Goal: Task Accomplishment & Management: Use online tool/utility

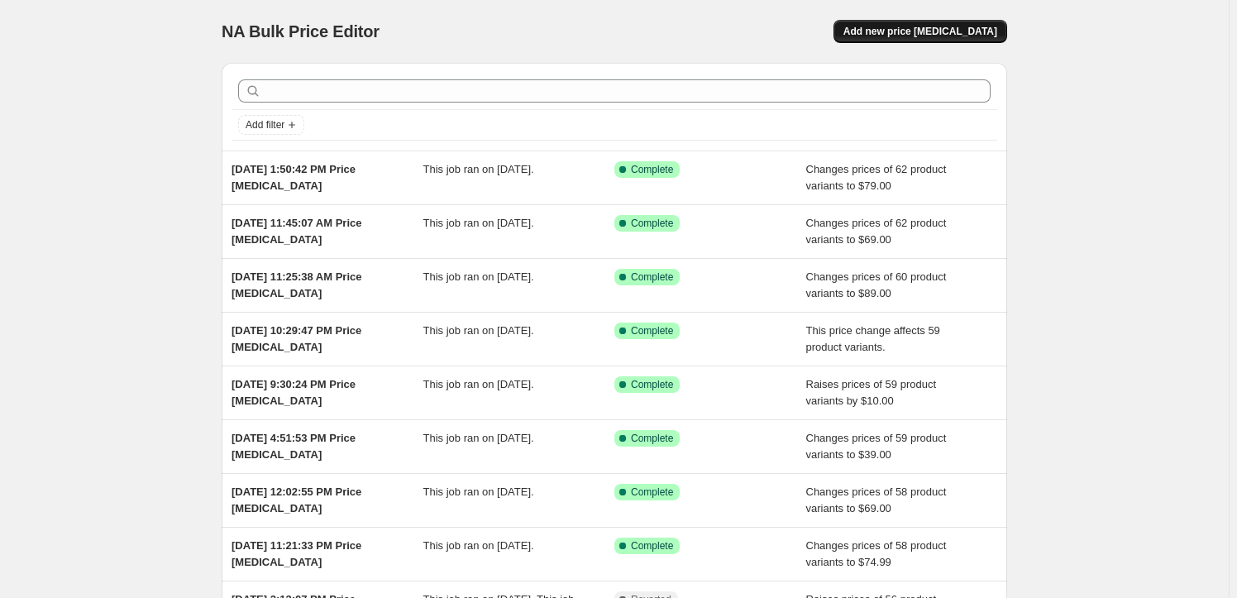
click at [893, 22] on button "Add new price [MEDICAL_DATA]" at bounding box center [921, 31] width 174 height 23
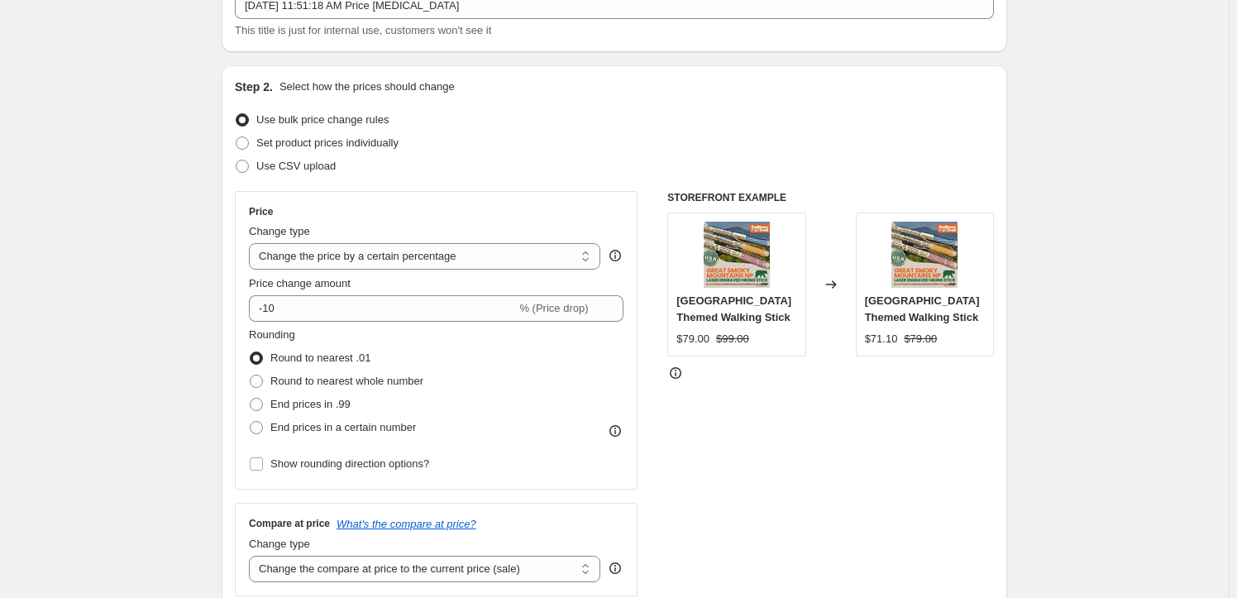
scroll to position [150, 0]
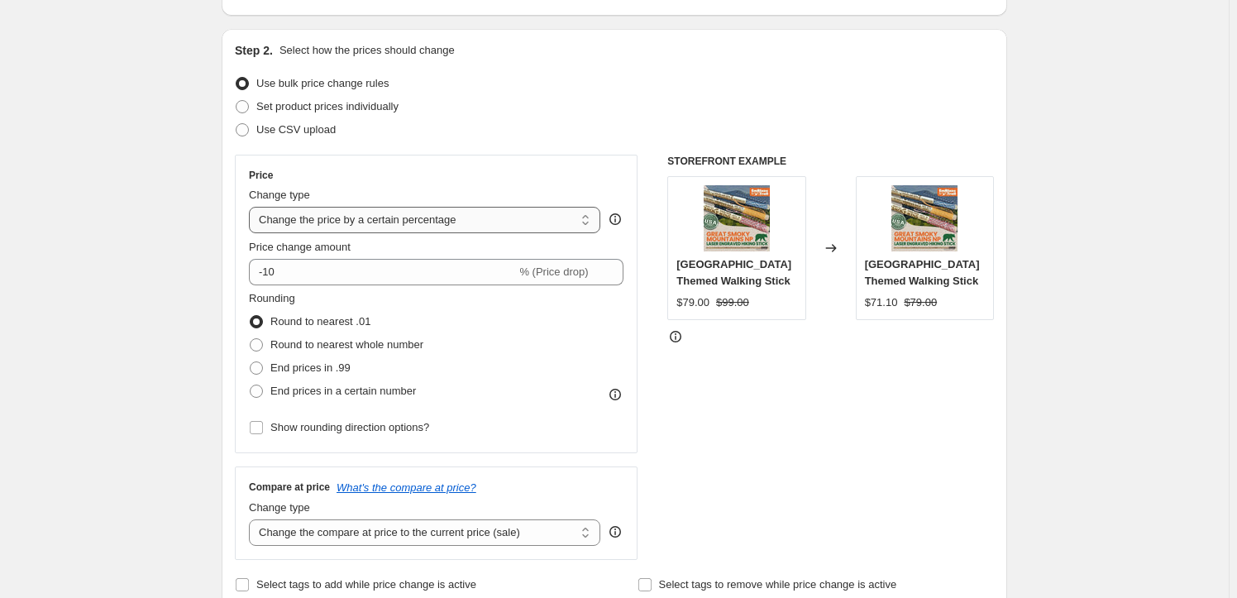
click at [421, 227] on select "Change the price to a certain amount Change the price by a certain amount Chang…" at bounding box center [425, 220] width 352 height 26
select select "to"
click at [252, 207] on select "Change the price to a certain amount Change the price by a certain amount Chang…" at bounding box center [425, 220] width 352 height 26
type input "80.00"
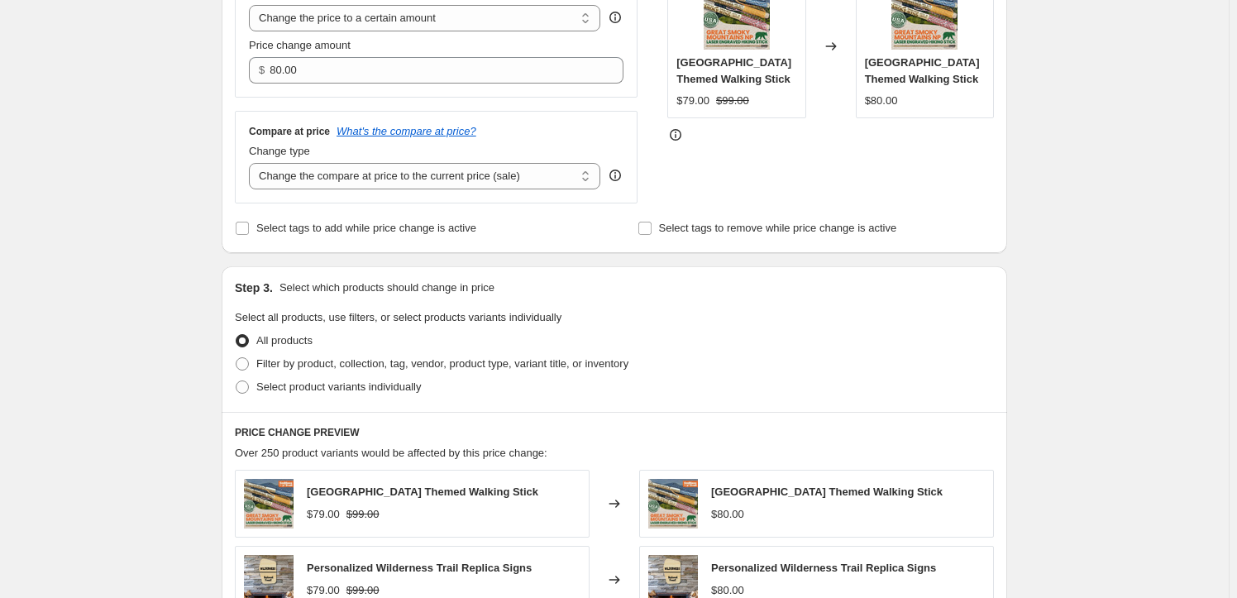
scroll to position [376, 0]
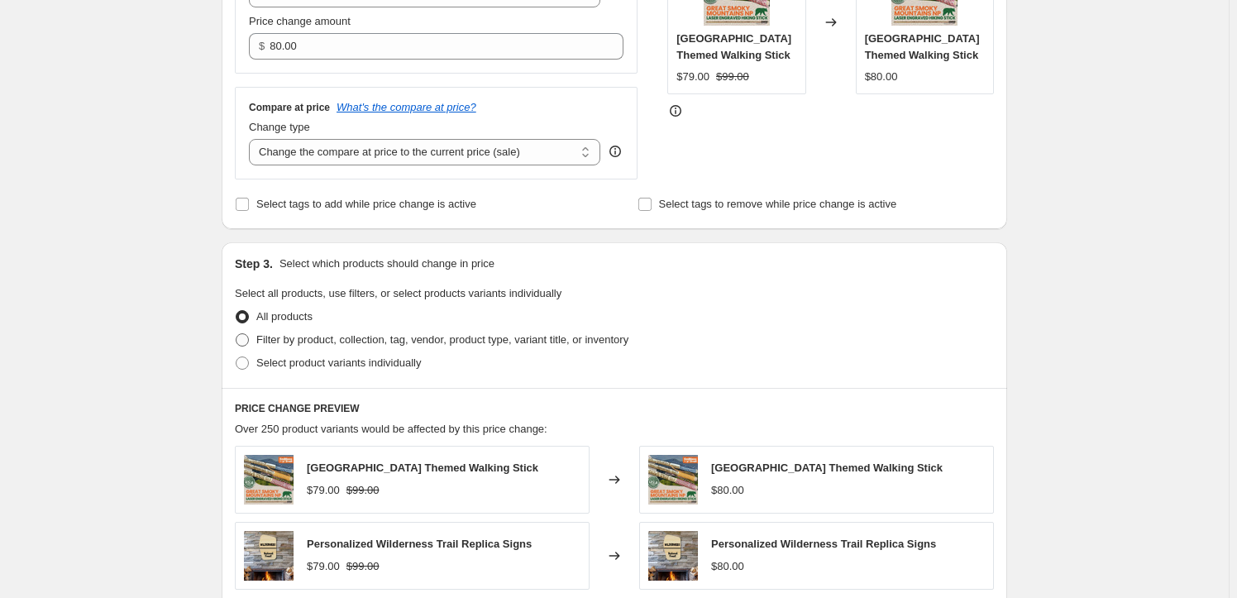
click at [245, 337] on span at bounding box center [242, 339] width 13 height 13
click at [237, 334] on input "Filter by product, collection, tag, vendor, product type, variant title, or inv…" at bounding box center [236, 333] width 1 height 1
radio input "true"
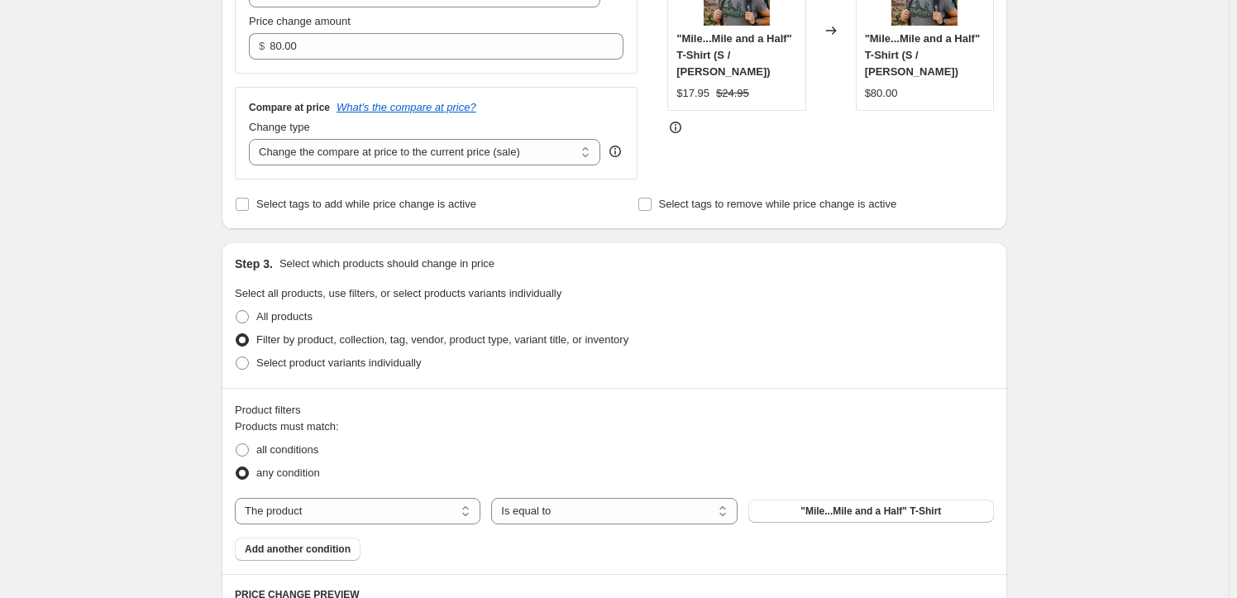
scroll to position [601, 0]
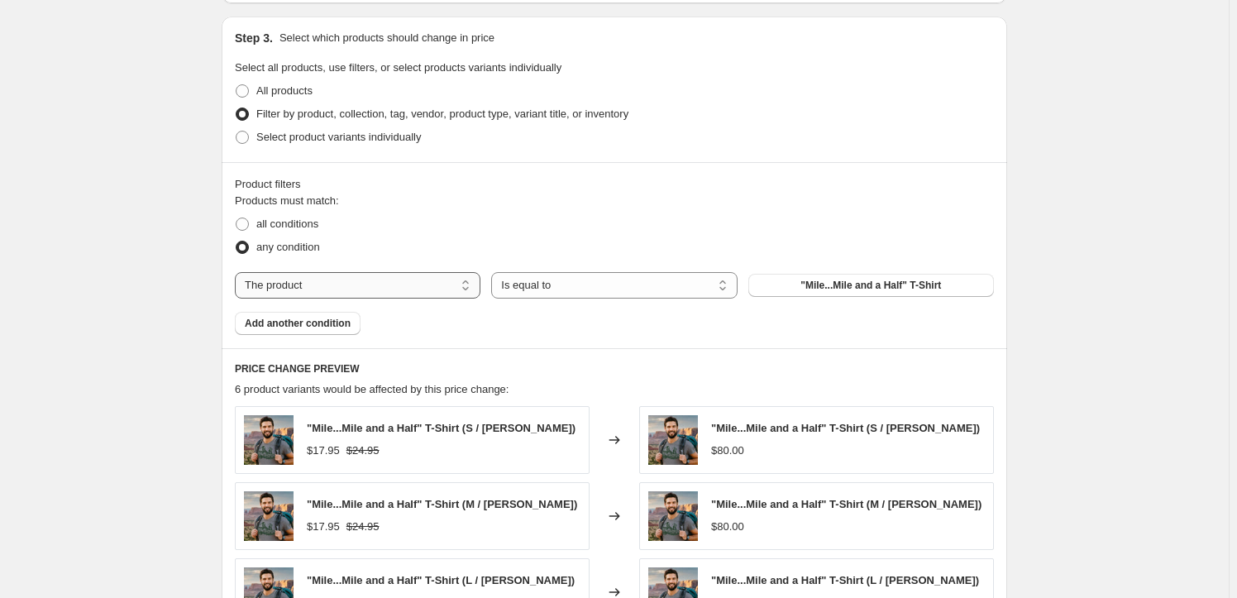
click at [376, 280] on select "The product The product's collection The product's tag The product's vendor The…" at bounding box center [358, 285] width 246 height 26
select select "collection"
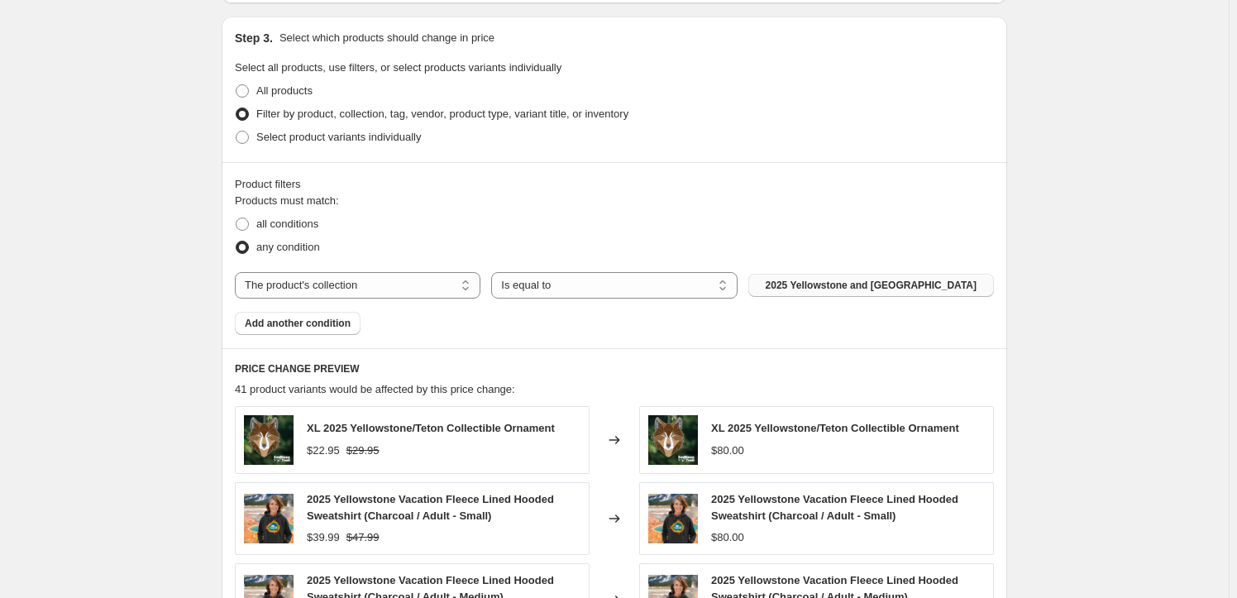
click at [796, 285] on button "2025 Yellowstone and Grand Teton" at bounding box center [872, 285] width 246 height 23
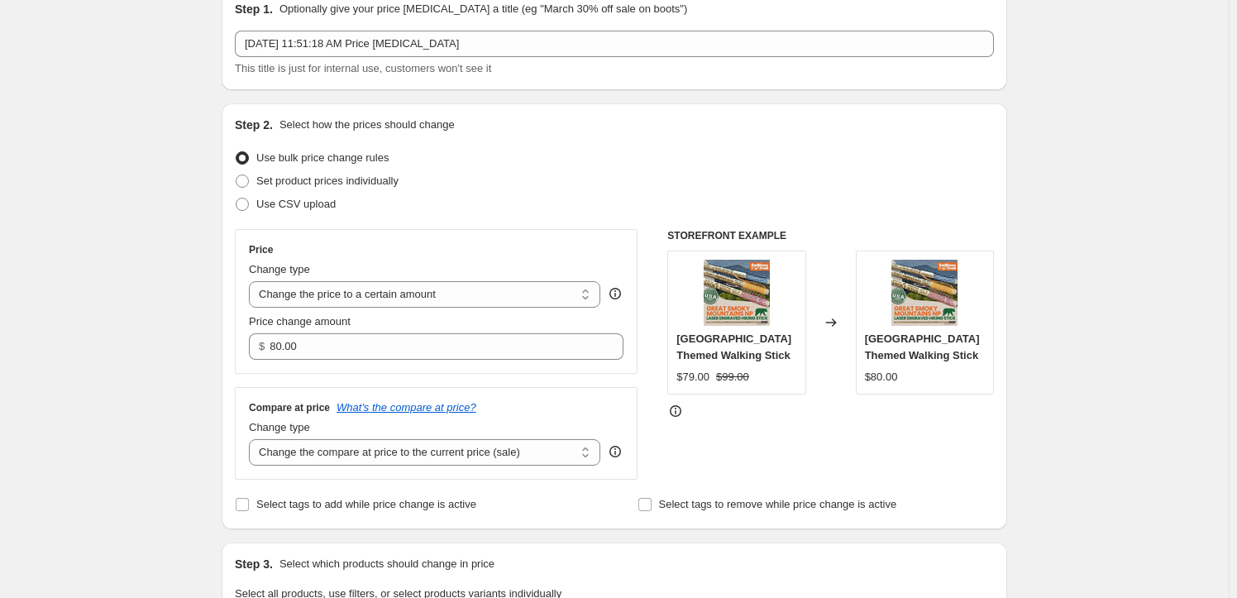
scroll to position [74, 0]
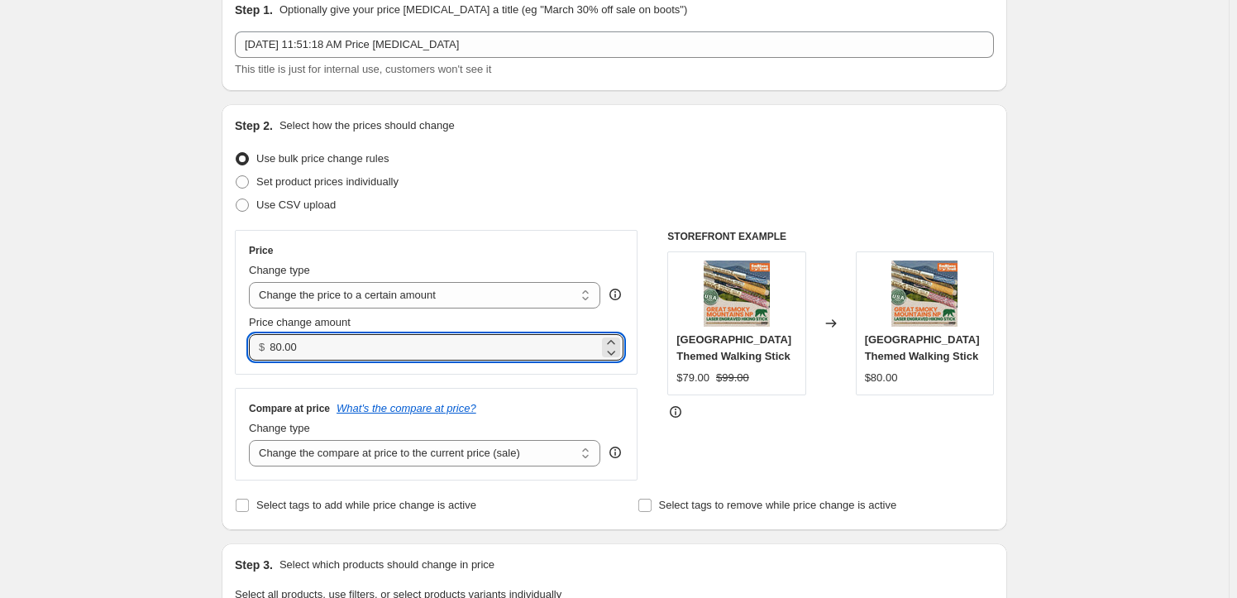
drag, startPoint x: 320, startPoint y: 347, endPoint x: 221, endPoint y: 351, distance: 99.3
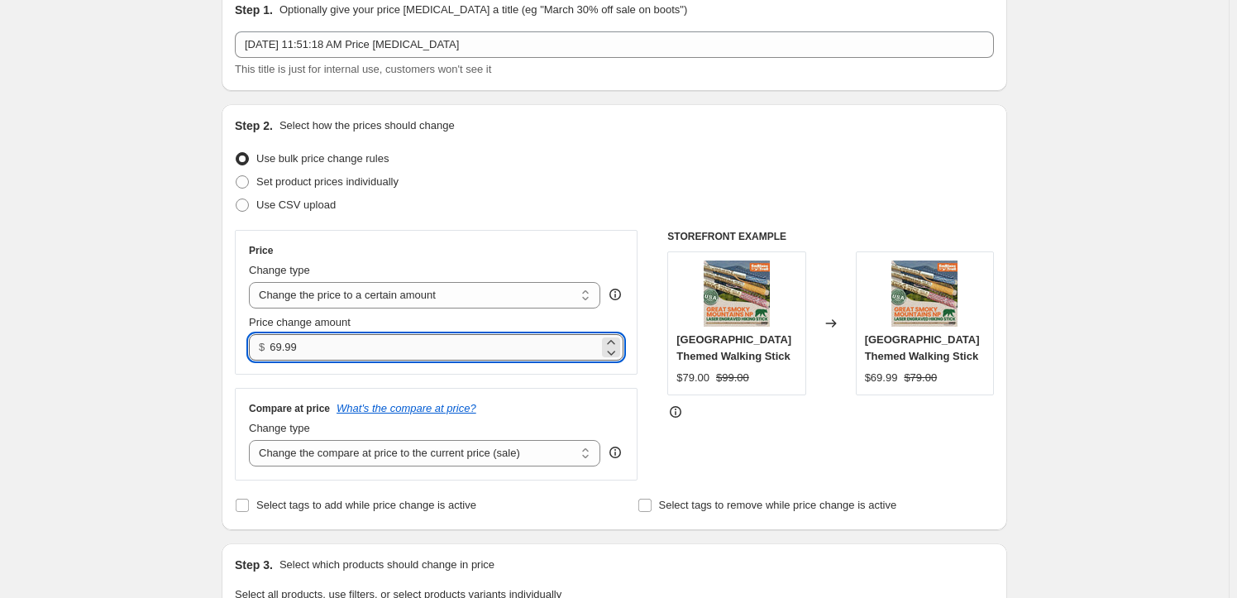
drag, startPoint x: 312, startPoint y: 344, endPoint x: 284, endPoint y: 345, distance: 28.1
click at [284, 345] on input "69.99" at bounding box center [434, 347] width 328 height 26
type input "69.00"
click at [231, 271] on div "Step 2. Select how the prices should change Use bulk price change rules Set pro…" at bounding box center [615, 317] width 786 height 426
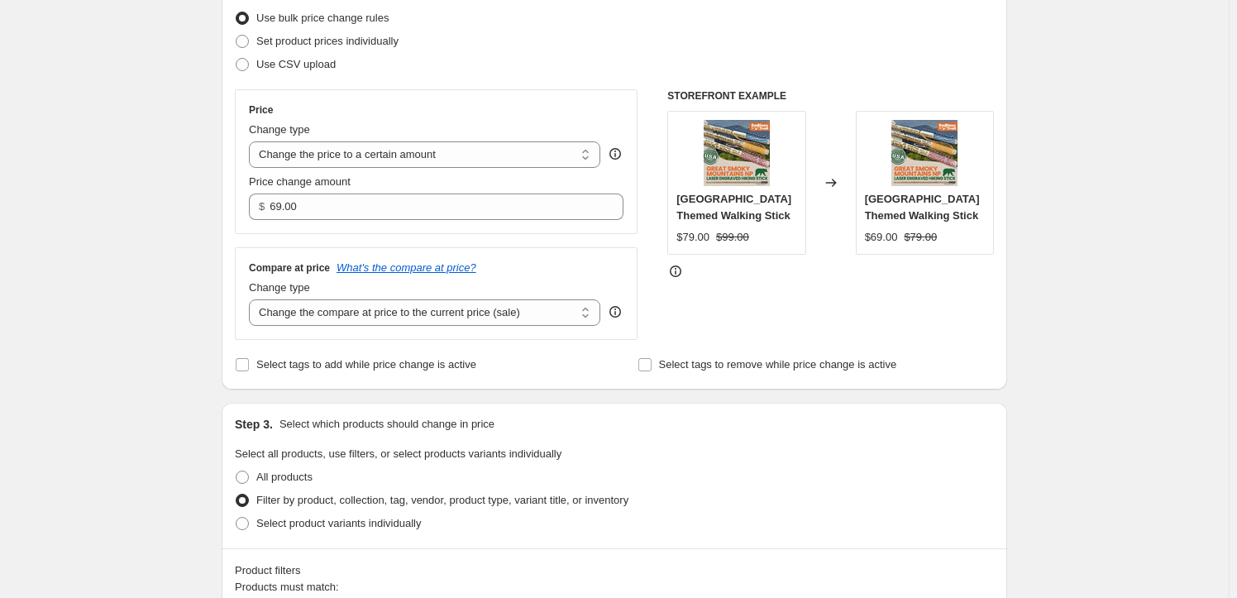
scroll to position [225, 0]
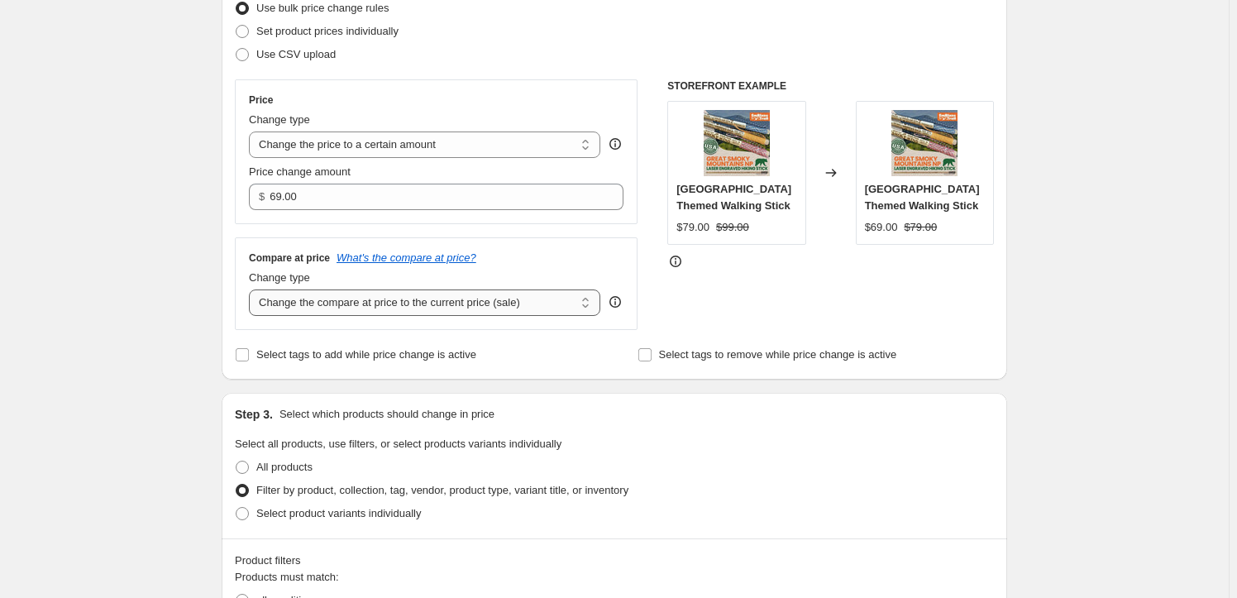
click at [422, 309] on select "Change the compare at price to the current price (sale) Change the compare at p…" at bounding box center [425, 303] width 352 height 26
select select "to"
click at [252, 290] on select "Change the compare at price to the current price (sale) Change the compare at p…" at bounding box center [425, 303] width 352 height 26
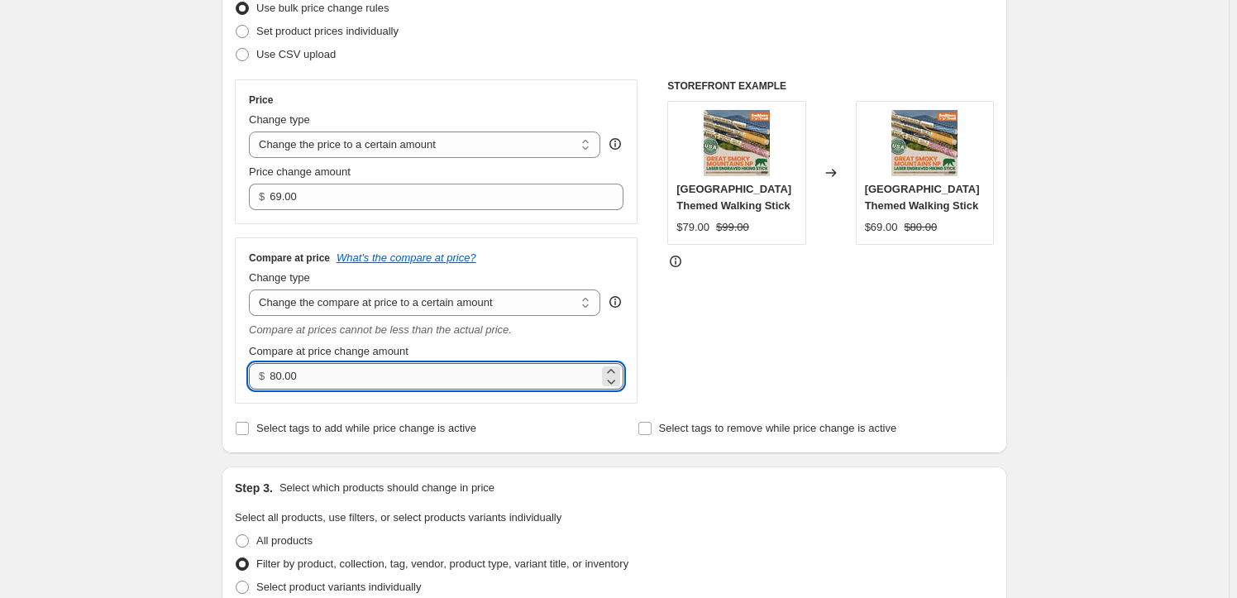
click at [284, 376] on input "80.00" at bounding box center [434, 376] width 328 height 26
click at [280, 376] on input "80.00" at bounding box center [434, 376] width 328 height 26
type input "89.00"
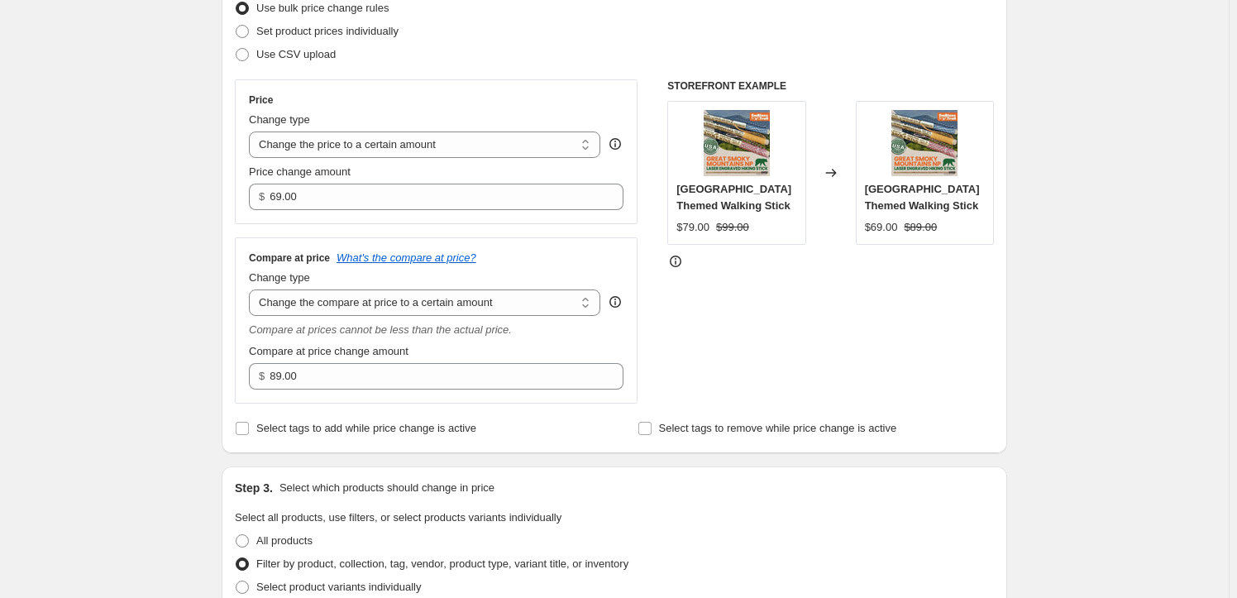
click at [761, 343] on div "STOREFRONT EXAMPLE Great Smoky Mountains National Park Themed Walking Stick $79…" at bounding box center [831, 241] width 327 height 324
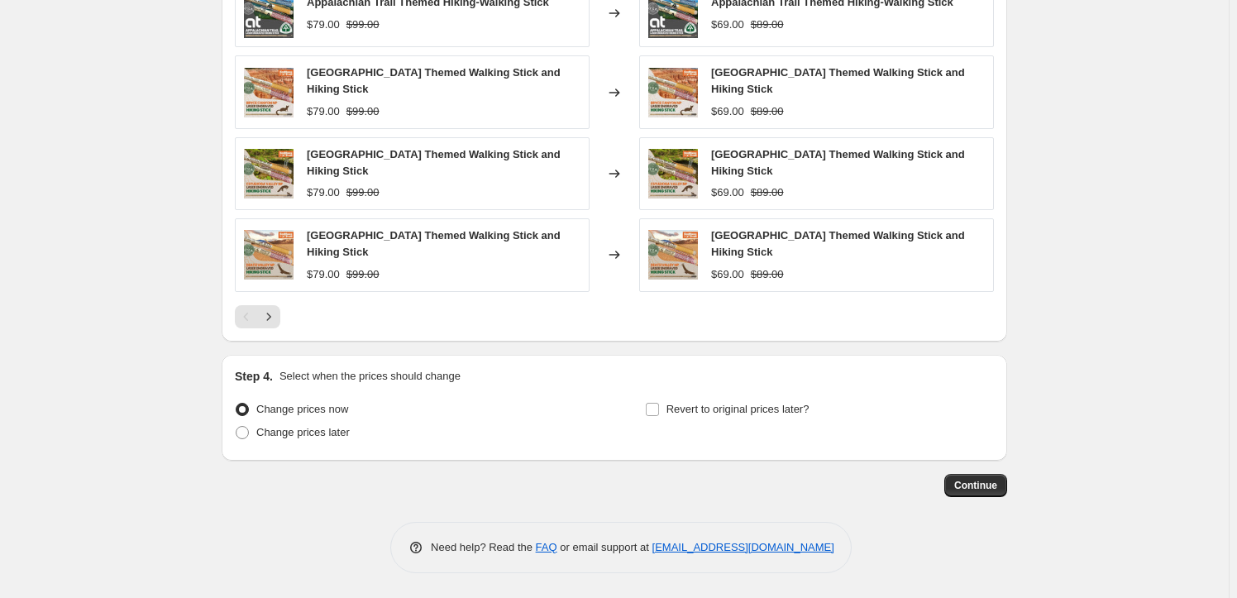
scroll to position [1181, 0]
click at [988, 480] on span "Continue" at bounding box center [976, 485] width 43 height 13
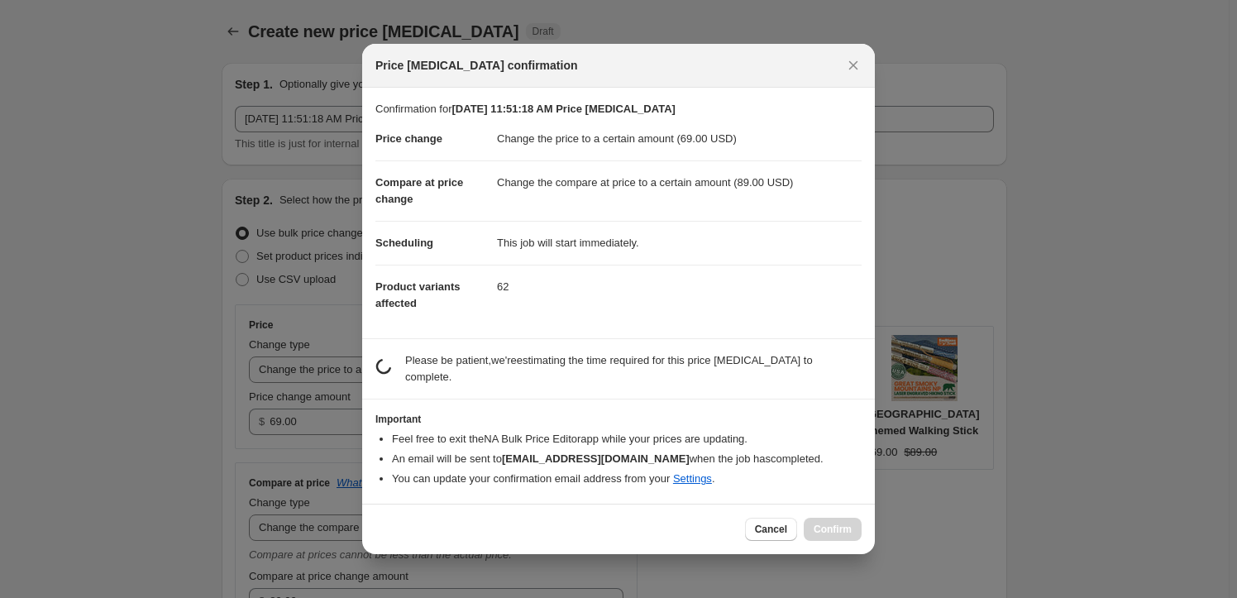
scroll to position [0, 0]
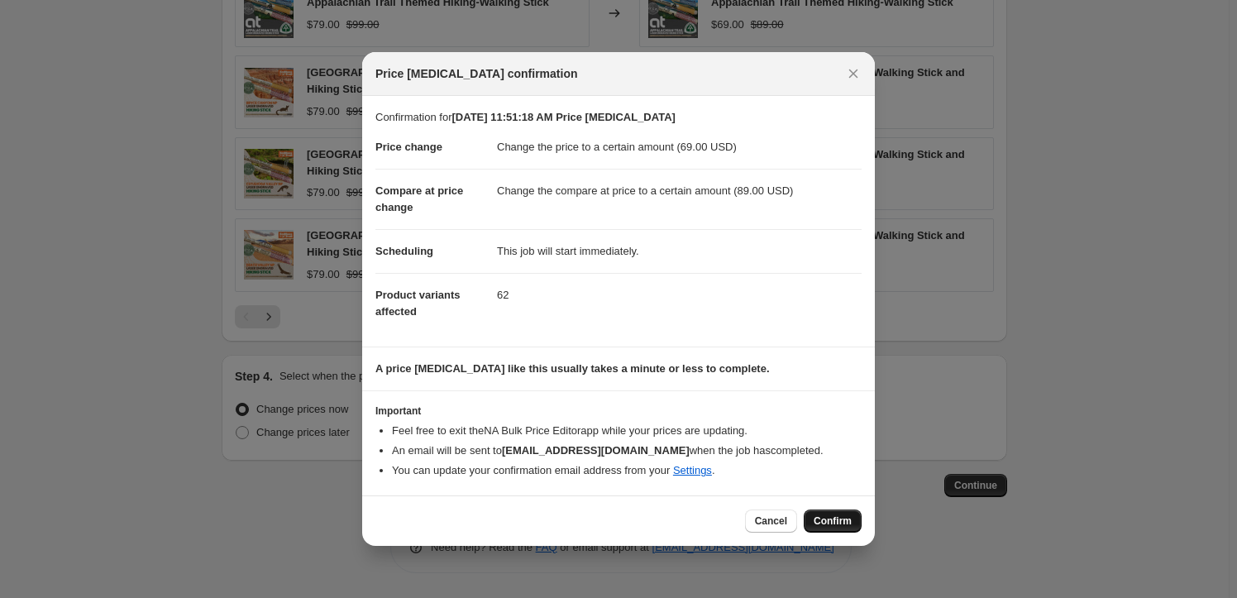
click at [839, 525] on span "Confirm" at bounding box center [833, 521] width 38 height 13
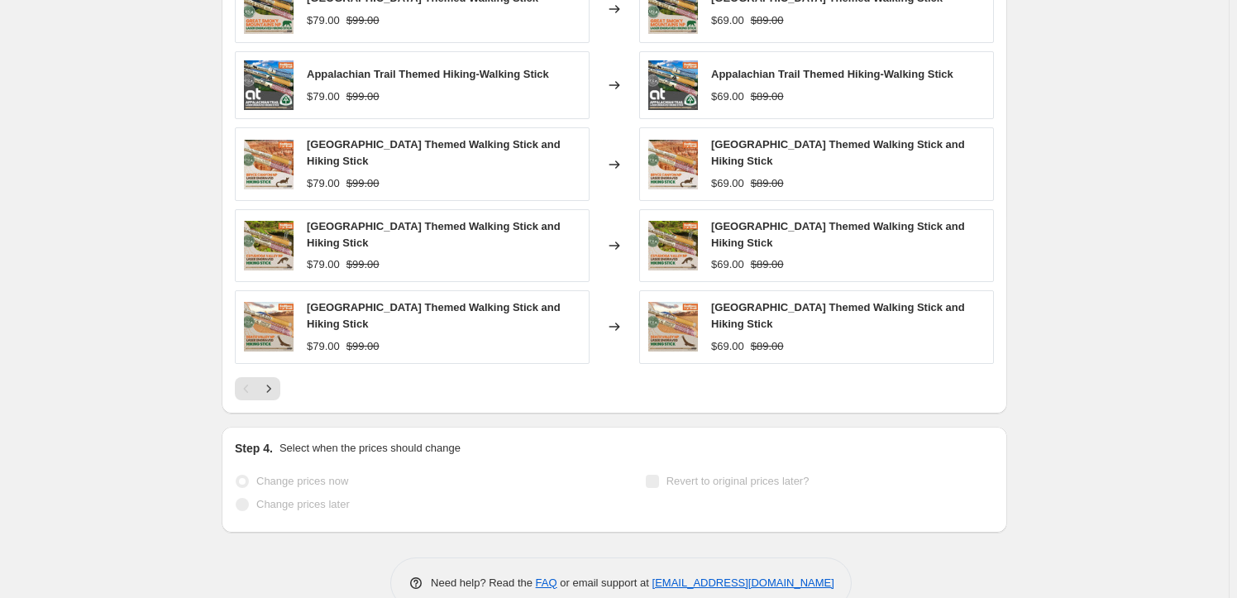
scroll to position [1224, 0]
select select "to"
select select "collection"
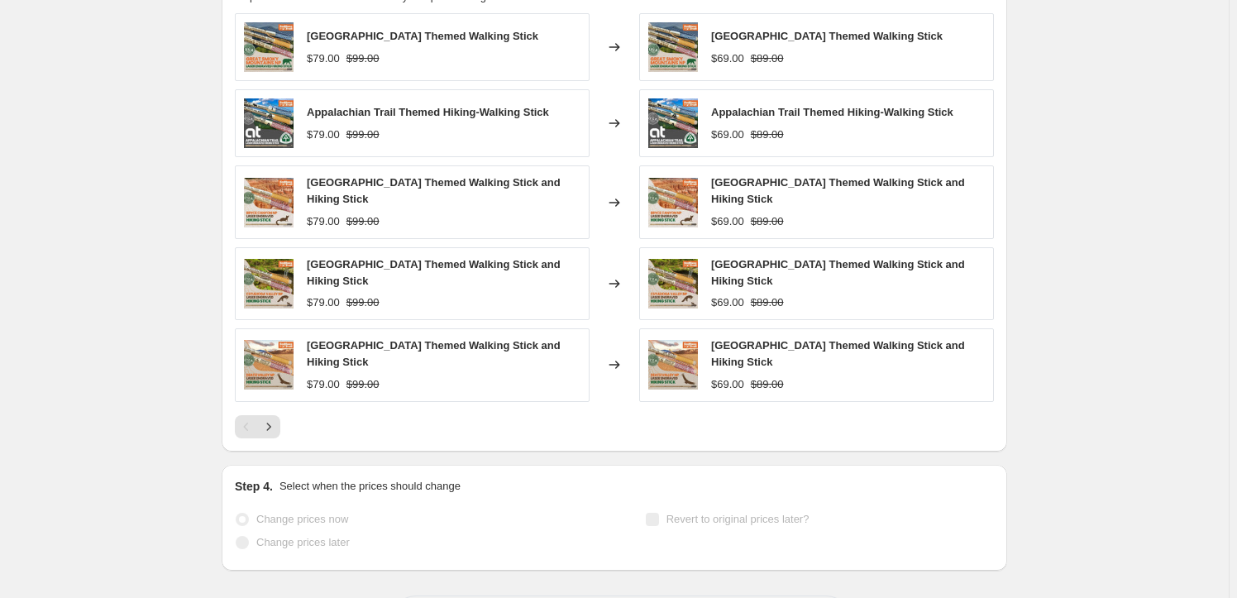
scroll to position [0, 0]
